Goal: Task Accomplishment & Management: Use online tool/utility

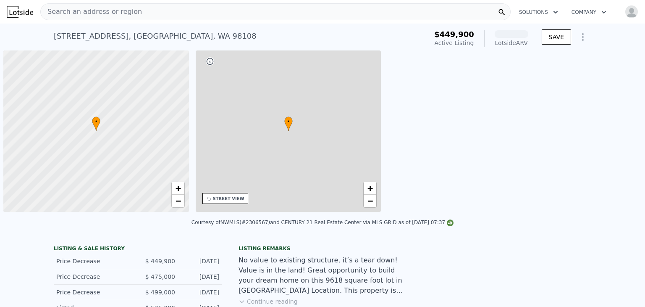
scroll to position [0, 3]
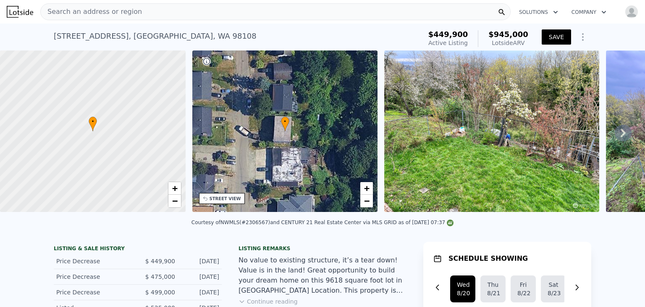
click at [559, 36] on button "SAVE" at bounding box center [556, 36] width 29 height 15
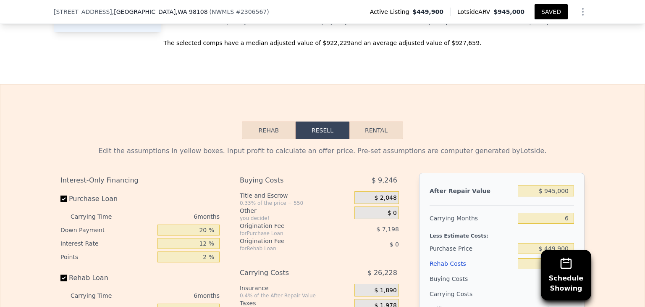
scroll to position [1240, 0]
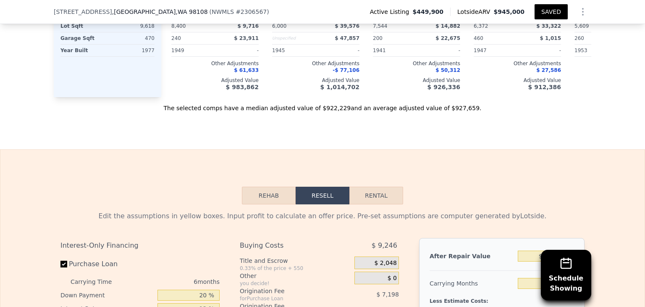
click at [274, 199] on button "Rehab" at bounding box center [269, 195] width 54 height 18
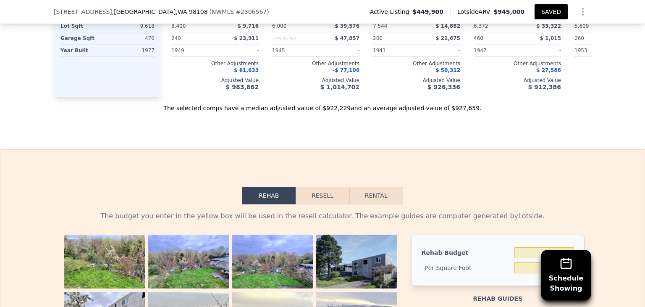
drag, startPoint x: 638, startPoint y: 139, endPoint x: 639, endPoint y: 147, distance: 8.9
click at [639, 144] on div "Search an address or region Solutions Company Open main menu Open user menu [ST…" at bounding box center [322, 153] width 645 height 307
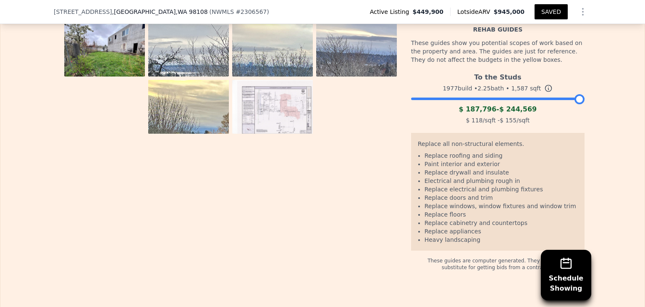
scroll to position [1538, 0]
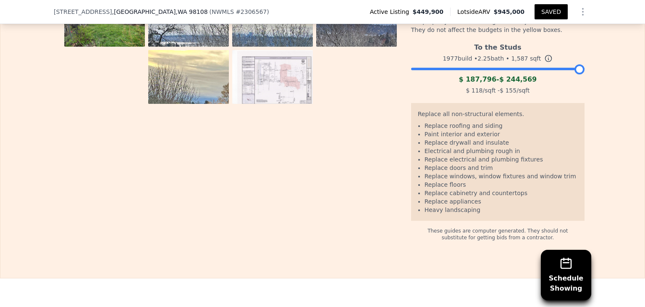
click at [637, 178] on div "The budget you enter in the yellow box will be used in the resell calculator. T…" at bounding box center [322, 73] width 644 height 335
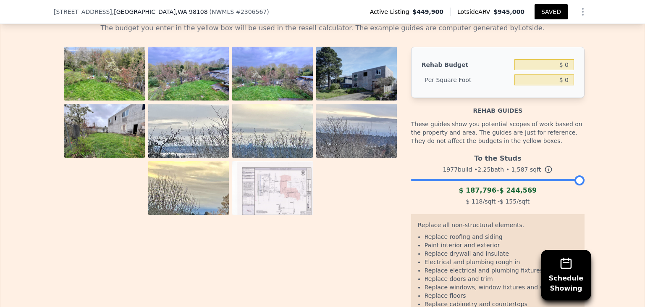
scroll to position [1424, 0]
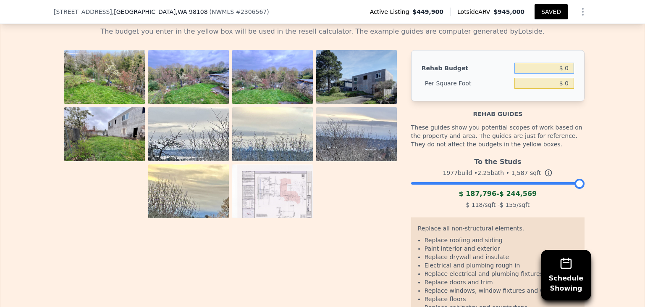
click at [535, 71] on input "$ 0" at bounding box center [544, 68] width 60 height 11
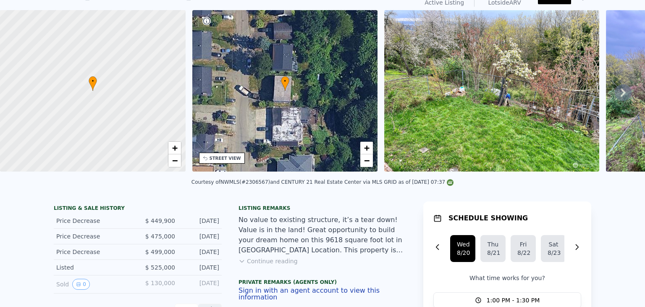
scroll to position [33, 0]
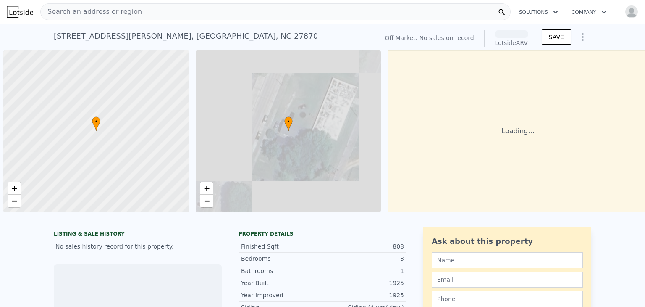
scroll to position [0, 3]
